Goal: Task Accomplishment & Management: Manage account settings

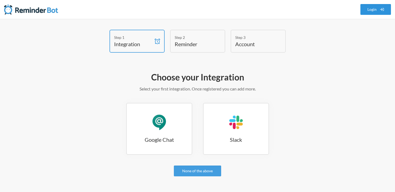
click at [378, 8] on link "Login" at bounding box center [376, 9] width 31 height 11
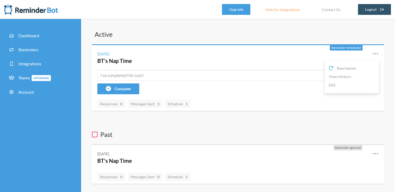
click at [377, 53] on icon at bounding box center [376, 54] width 6 height 6
click at [377, 55] on icon at bounding box center [376, 54] width 6 height 6
click at [335, 86] on link "Edit" at bounding box center [352, 85] width 46 height 8
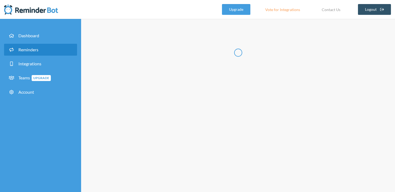
type input "BT's Nap Time"
select select "11:45:00"
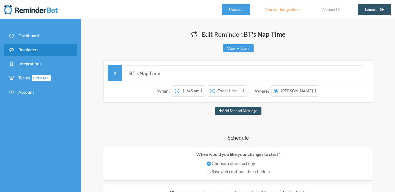
click at [306, 90] on select "Joanna Slayter Beckham's Boosters" at bounding box center [299, 91] width 41 height 11
select select "spaces/AAQArYujtt0"
click at [279, 86] on select "Joanna Slayter Beckham's Boosters" at bounding box center [299, 91] width 41 height 11
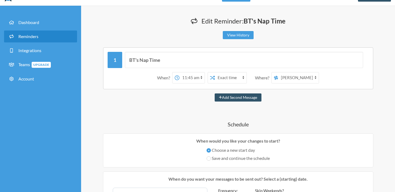
scroll to position [277, 0]
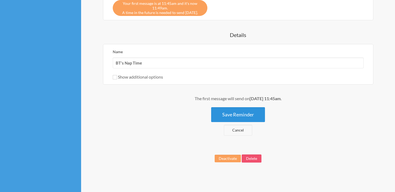
click at [236, 115] on button "Save Reminder" at bounding box center [238, 114] width 54 height 15
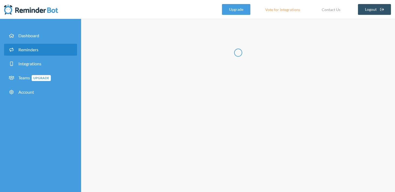
scroll to position [0, 0]
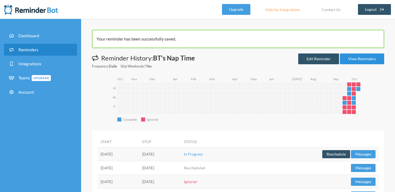
click at [364, 60] on link "View Reminders" at bounding box center [362, 59] width 44 height 11
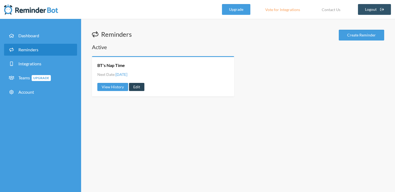
click at [136, 90] on link "Edit" at bounding box center [136, 87] width 15 height 8
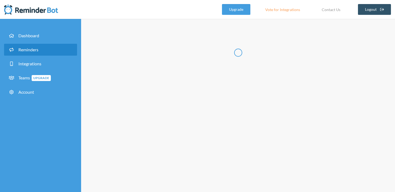
type input "BT's Nap Time"
select select "11:45:00"
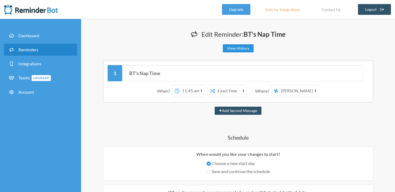
click at [245, 48] on link "View History" at bounding box center [238, 48] width 31 height 8
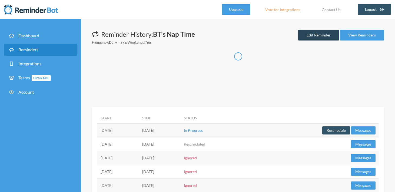
click at [321, 39] on link "Edit Reminder" at bounding box center [319, 35] width 41 height 11
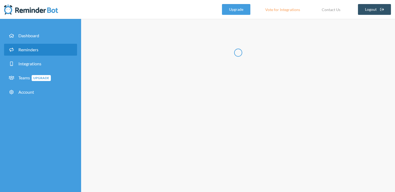
type input "BT's Nap Time"
select select "11:45:00"
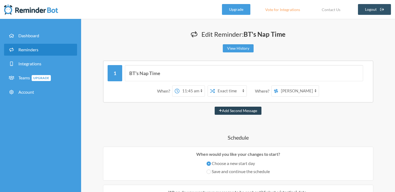
click at [237, 112] on button "Add Second Message" at bounding box center [238, 111] width 47 height 8
select select "12:45:00"
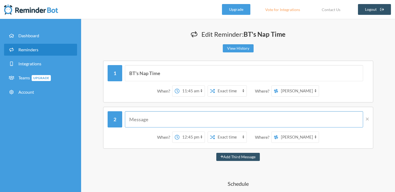
click at [159, 122] on input "text" at bounding box center [244, 120] width 238 height 16
type input "BT's Nap Time"
click at [201, 138] on select "12:00 am 12:15 am 12:30 am 12:45 am 1:00 am 1:15 am 1:30 am 1:45 am 2:00 am 2:1…" at bounding box center [192, 137] width 25 height 11
click at [180, 132] on select "12:00 am 12:15 am 12:30 am 12:45 am 1:00 am 1:15 am 1:30 am 1:45 am 2:00 am 2:1…" at bounding box center [192, 137] width 25 height 11
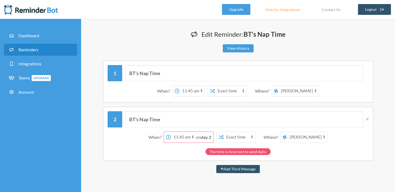
click at [210, 137] on strong "day 2" at bounding box center [206, 137] width 10 height 5
click at [192, 138] on select "12:00 am 12:15 am 12:30 am 12:45 am 1:00 am 1:15 am 1:30 am 1:45 am 2:00 am 2:1…" at bounding box center [183, 137] width 25 height 11
click at [171, 132] on select "12:00 am 12:15 am 12:30 am 12:45 am 1:00 am 1:15 am 1:30 am 1:45 am 2:00 am 2:1…" at bounding box center [183, 137] width 25 height 11
click at [192, 138] on select "12:00 am 12:15 am 12:30 am 12:45 am 1:00 am 1:15 am 1:30 am 1:45 am 2:00 am 2:1…" at bounding box center [183, 137] width 25 height 11
click at [183, 137] on select "12:00 am 12:15 am 12:30 am 12:45 am 1:00 am 1:15 am 1:30 am 1:45 am 2:00 am 2:1…" at bounding box center [183, 137] width 25 height 11
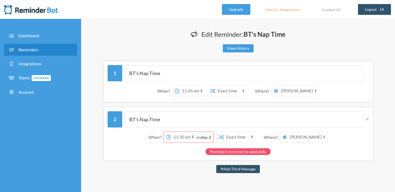
click at [192, 137] on select "12:00 am 12:15 am 12:30 am 12:45 am 1:00 am 1:15 am 1:30 am 1:45 am 2:00 am 2:1…" at bounding box center [183, 137] width 25 height 11
select select "12:00:00"
click at [179, 132] on select "12:00 am 12:15 am 12:30 am 12:45 am 1:00 am 1:15 am 1:30 am 1:45 am 2:00 am 2:1…" at bounding box center [183, 137] width 25 height 11
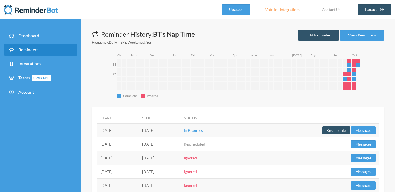
click at [367, 44] on div "Reminder History: BT's Nap Time Frequency: Daily Skip Weekends?: Yes Edit Remin…" at bounding box center [238, 38] width 293 height 16
click at [367, 41] on div "Reminder History: BT's Nap Time Frequency: Daily Skip Weekends?: Yes Edit Remin…" at bounding box center [238, 38] width 293 height 16
click at [367, 35] on link "View Reminders" at bounding box center [362, 35] width 44 height 11
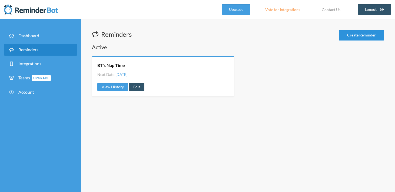
click at [354, 36] on link "Create Reminder" at bounding box center [361, 35] width 45 height 11
click at [110, 89] on link "View History" at bounding box center [112, 87] width 31 height 8
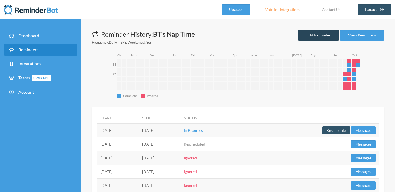
click at [315, 34] on link "Edit Reminder" at bounding box center [319, 35] width 41 height 11
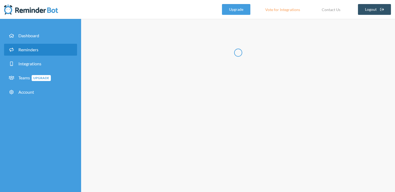
type input "BT's Nap Time"
select select "11:45:00"
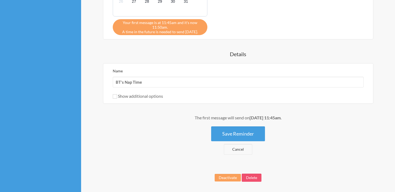
scroll to position [277, 0]
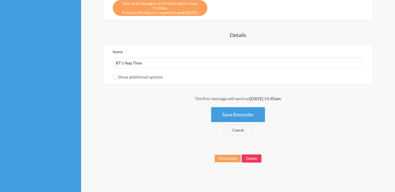
click at [260, 158] on button "Delete" at bounding box center [252, 159] width 20 height 8
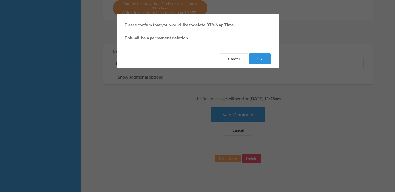
click at [263, 60] on button "Ok" at bounding box center [260, 59] width 22 height 11
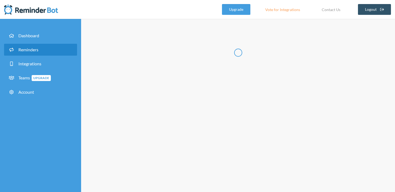
select select "11:30:00"
select select "12:30:00"
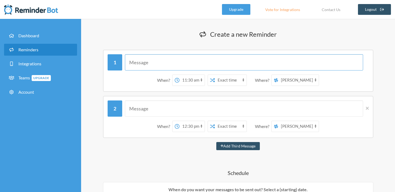
click at [154, 63] on input "text" at bounding box center [244, 62] width 238 height 16
type input "BT's Nap Time"
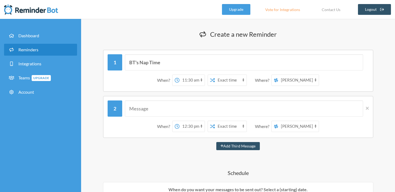
click at [202, 80] on select "12:00 am 12:15 am 12:30 am 12:45 am 1:00 am 1:15 am 1:30 am 1:45 am 2:00 am 2:1…" at bounding box center [192, 80] width 25 height 11
select select "11:45:00"
click at [180, 75] on select "12:00 am 12:15 am 12:30 am 12:45 am 1:00 am 1:15 am 1:30 am 1:45 am 2:00 am 2:1…" at bounding box center [192, 80] width 25 height 11
click at [297, 80] on select "Joanna Slayter Beckham's Boosters" at bounding box center [299, 80] width 41 height 11
select select "spaces/AAQArYujtt0"
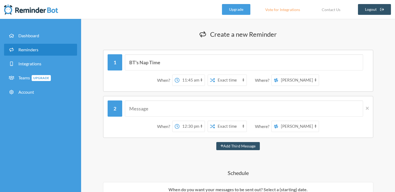
click at [279, 75] on select "Joanna Slayter Beckham's Boosters" at bounding box center [299, 80] width 41 height 11
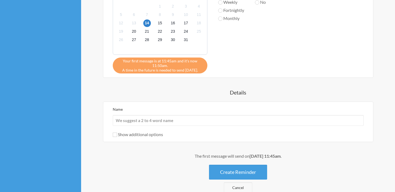
scroll to position [217, 0]
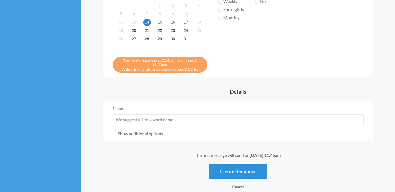
click at [242, 170] on button "Create Reminder" at bounding box center [238, 171] width 58 height 15
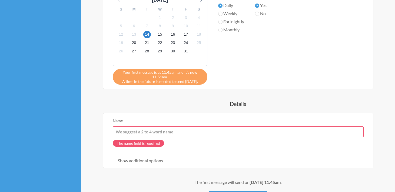
click at [156, 130] on input "Name" at bounding box center [238, 132] width 251 height 11
type input "BT's Nap Time"
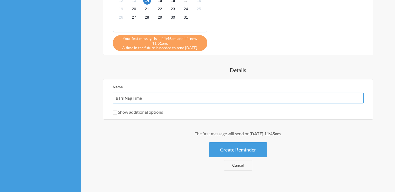
scroll to position [259, 0]
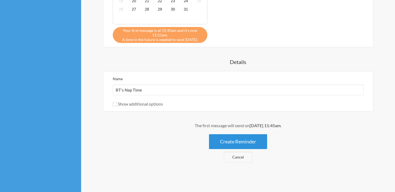
click at [244, 140] on button "Create Reminder" at bounding box center [238, 142] width 58 height 15
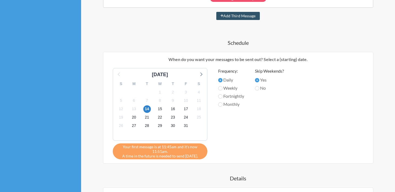
scroll to position [0, 0]
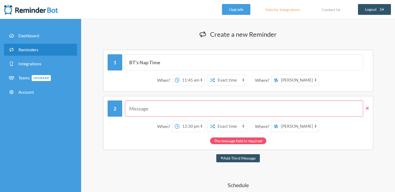
click at [368, 109] on icon at bounding box center [367, 108] width 3 height 3
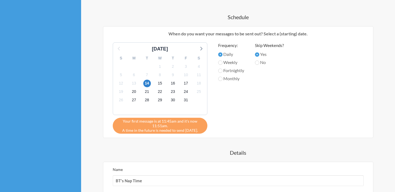
scroll to position [201, 0]
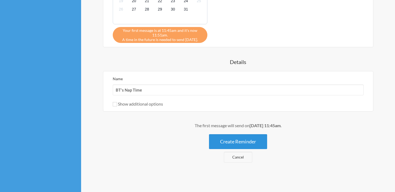
click at [235, 144] on button "Create Reminder" at bounding box center [238, 142] width 58 height 15
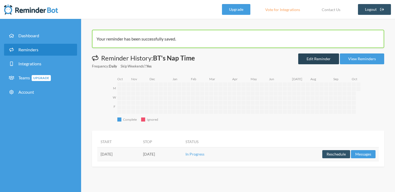
click at [312, 62] on link "Edit Reminder" at bounding box center [319, 59] width 41 height 11
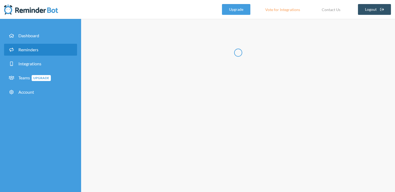
type input "BT's Nap Time"
select select "11:45:00"
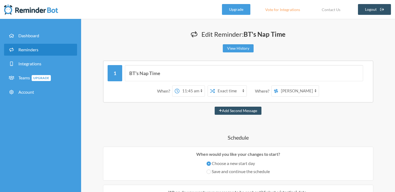
click at [313, 89] on select "Joanna Slayter Beckham's Boosters" at bounding box center [299, 91] width 41 height 11
select select "spaces/AAQArYujtt0"
click at [279, 86] on select "Joanna Slayter Beckham's Boosters" at bounding box center [299, 91] width 41 height 11
click at [315, 94] on select "Joanna Slayter Beckham's Boosters" at bounding box center [299, 91] width 41 height 11
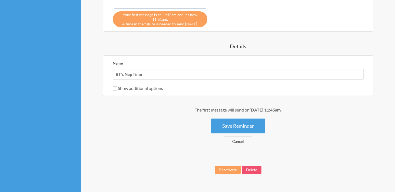
scroll to position [277, 0]
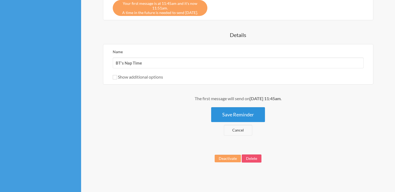
click at [234, 109] on button "Save Reminder" at bounding box center [238, 114] width 54 height 15
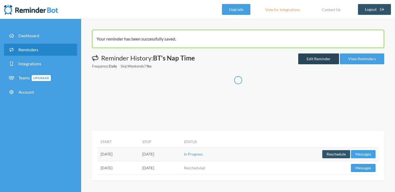
click at [323, 61] on link "Edit Reminder" at bounding box center [319, 59] width 41 height 11
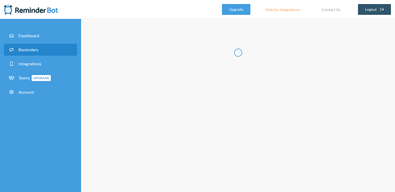
type input "BT's Nap Time"
select select "11:45:00"
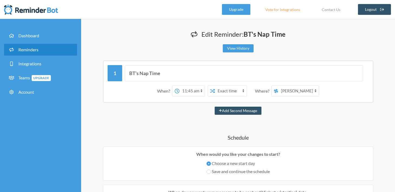
scroll to position [277, 0]
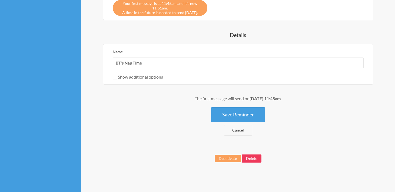
click at [254, 162] on button "Delete" at bounding box center [252, 159] width 20 height 8
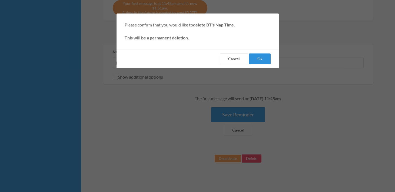
click at [259, 61] on button "Ok" at bounding box center [260, 59] width 22 height 11
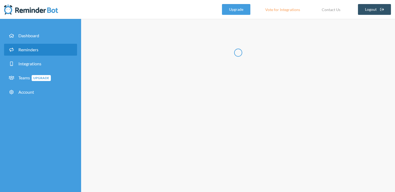
select select "07:30:00"
select select "08:30:00"
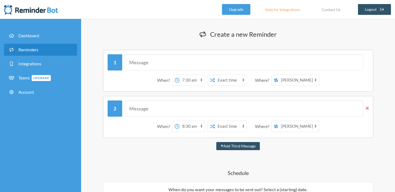
click at [368, 109] on icon at bounding box center [367, 108] width 3 height 3
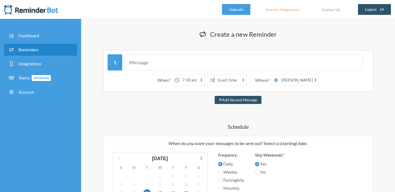
click at [294, 87] on div "When? 12:00 am 12:15 am 12:30 am 12:45 am 1:00 am 1:15 am 1:30 am 1:45 am 2:00 …" at bounding box center [238, 80] width 261 height 17
click at [296, 80] on select "Joanna Slayter Beckham's Boosters" at bounding box center [299, 80] width 41 height 11
select select "spaces/AAQArYujtt0"
click at [279, 75] on select "Joanna Slayter Beckham's Boosters" at bounding box center [299, 80] width 41 height 11
click at [169, 60] on input "text" at bounding box center [244, 62] width 238 height 16
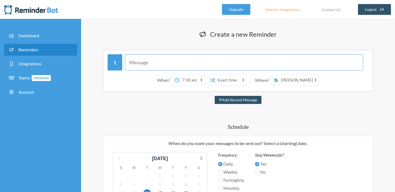
type input "BT's Nap Time"
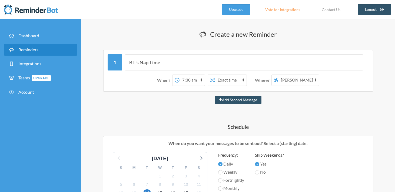
click at [190, 84] on select "12:00 am 12:15 am 12:30 am 12:45 am 1:00 am 1:15 am 1:30 am 1:45 am 2:00 am 2:1…" at bounding box center [192, 80] width 25 height 11
select select "11:45:00"
click at [180, 75] on select "12:00 am 12:15 am 12:30 am 12:45 am 1:00 am 1:15 am 1:30 am 1:45 am 2:00 am 2:1…" at bounding box center [192, 80] width 25 height 11
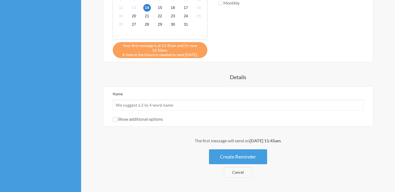
scroll to position [201, 0]
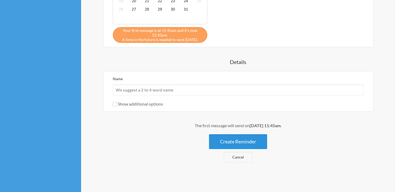
click at [233, 143] on button "Create Reminder" at bounding box center [238, 142] width 58 height 15
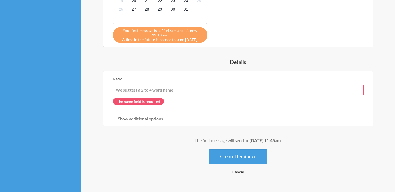
click at [187, 94] on input "Name" at bounding box center [238, 90] width 251 height 11
type input "BT's Nap Time"
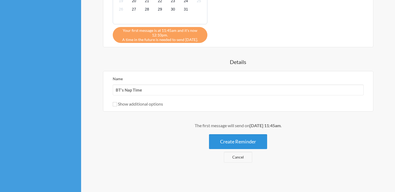
click at [245, 142] on button "Create Reminder" at bounding box center [238, 142] width 58 height 15
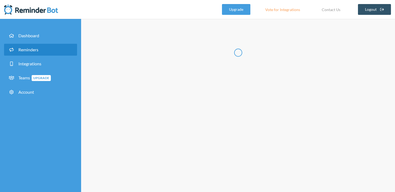
scroll to position [0, 0]
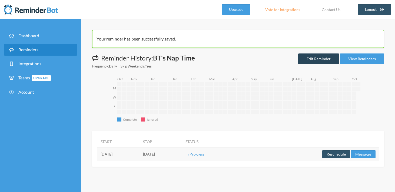
click at [320, 60] on link "Edit Reminder" at bounding box center [319, 59] width 41 height 11
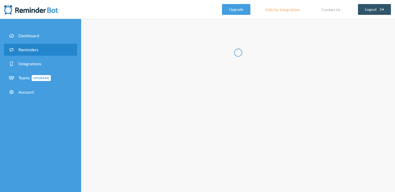
type input "BT's Nap Time"
select select "11:45:00"
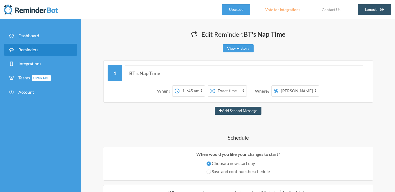
click at [299, 91] on select "Joanna Slayter Beckham's Boosters" at bounding box center [299, 91] width 41 height 11
